Goal: Task Accomplishment & Management: Complete application form

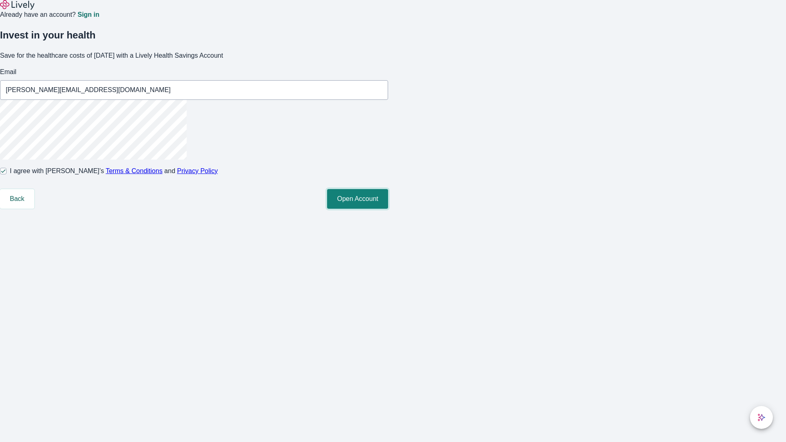
click at [388, 209] on button "Open Account" at bounding box center [357, 199] width 61 height 20
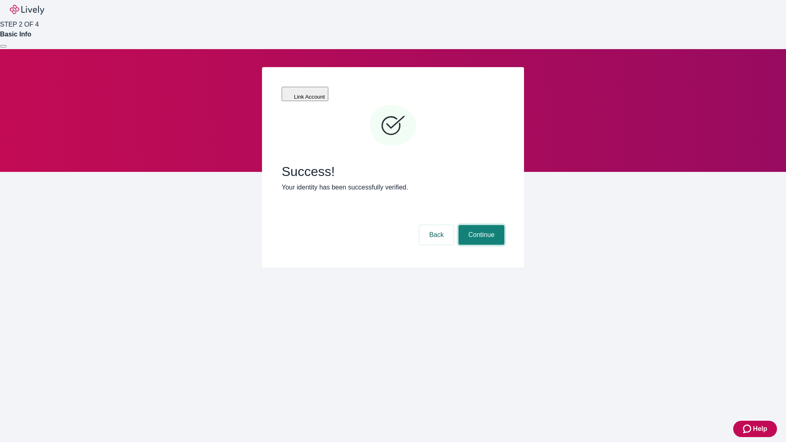
click at [480, 225] on button "Continue" at bounding box center [482, 235] width 46 height 20
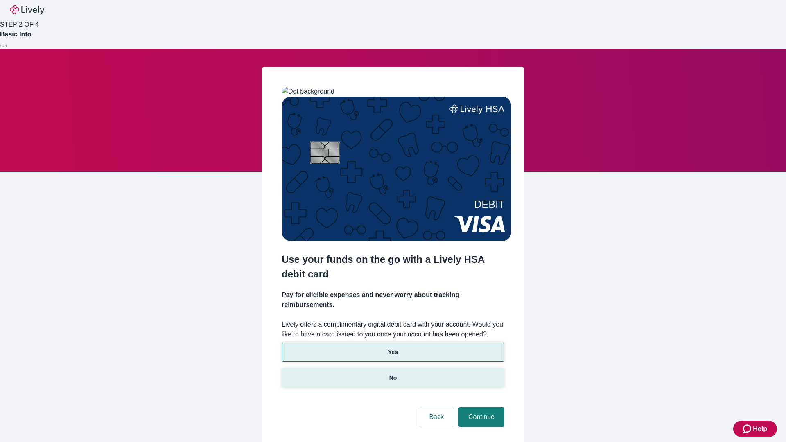
click at [393, 374] on p "No" at bounding box center [394, 378] width 8 height 9
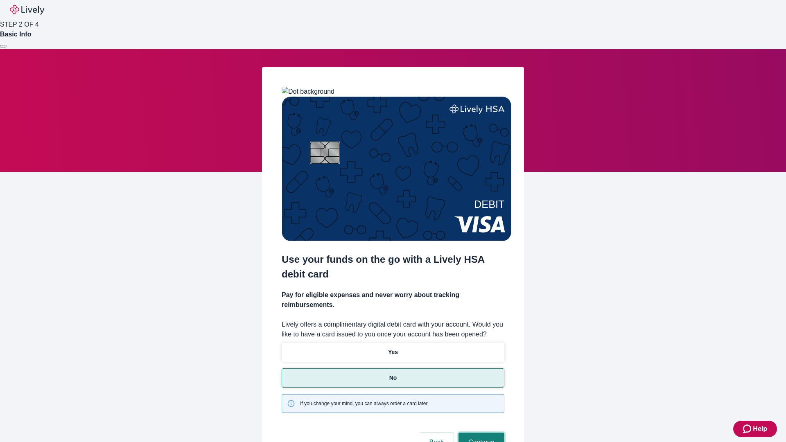
click at [480, 433] on button "Continue" at bounding box center [482, 443] width 46 height 20
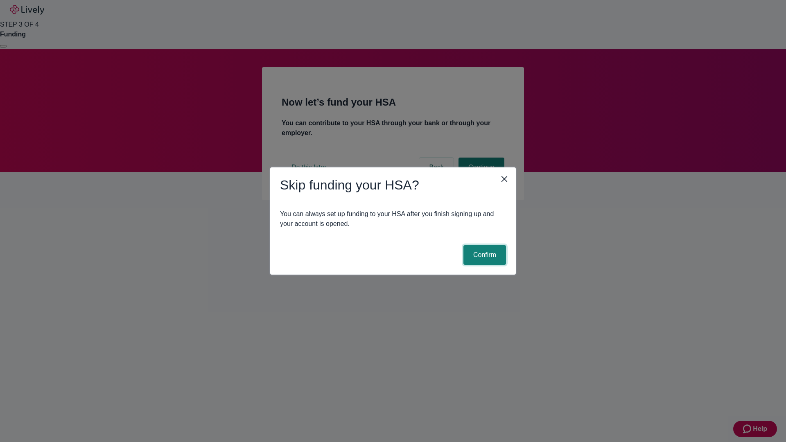
click at [484, 255] on button "Confirm" at bounding box center [485, 255] width 43 height 20
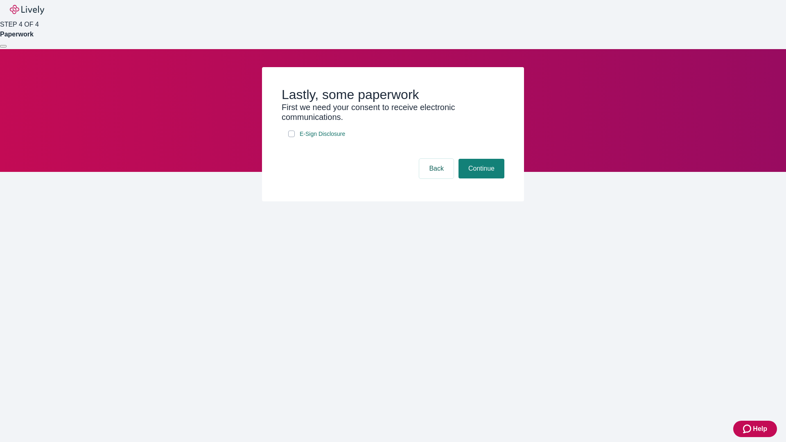
click at [292, 137] on input "E-Sign Disclosure" at bounding box center [291, 134] width 7 height 7
checkbox input "true"
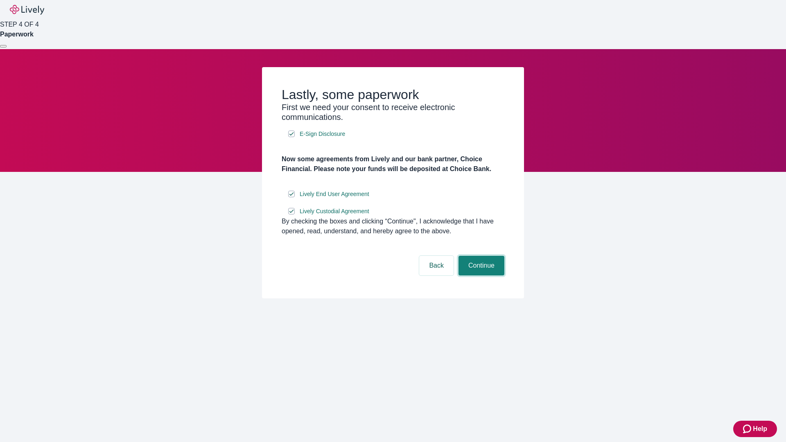
click at [480, 276] on button "Continue" at bounding box center [482, 266] width 46 height 20
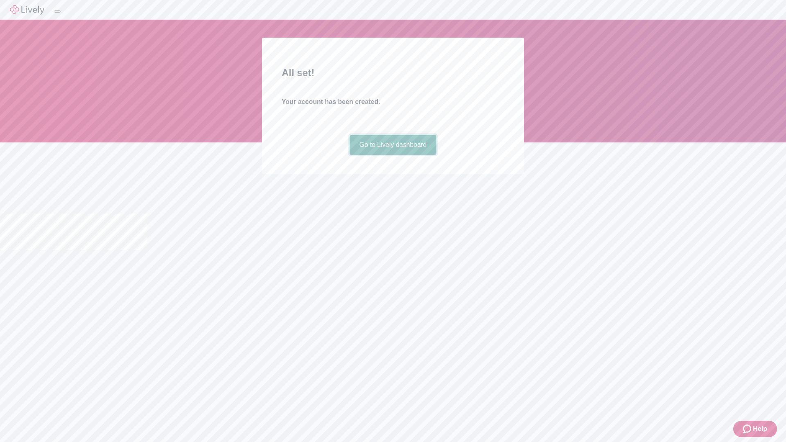
click at [393, 155] on link "Go to Lively dashboard" at bounding box center [393, 145] width 87 height 20
